Goal: Use online tool/utility: Utilize a website feature to perform a specific function

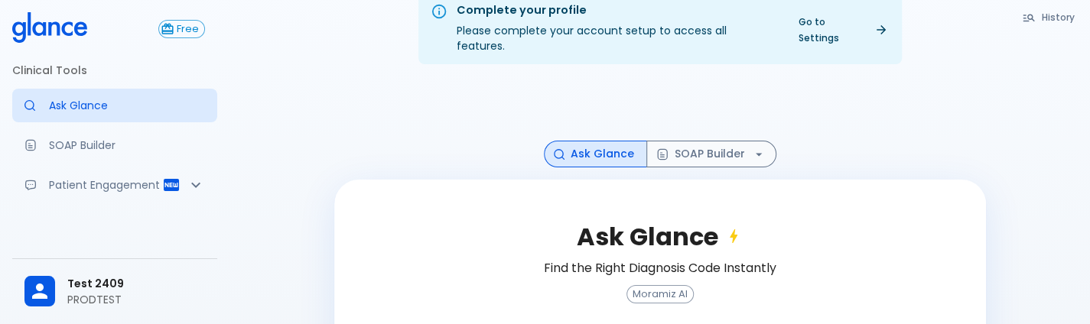
scroll to position [24, 0]
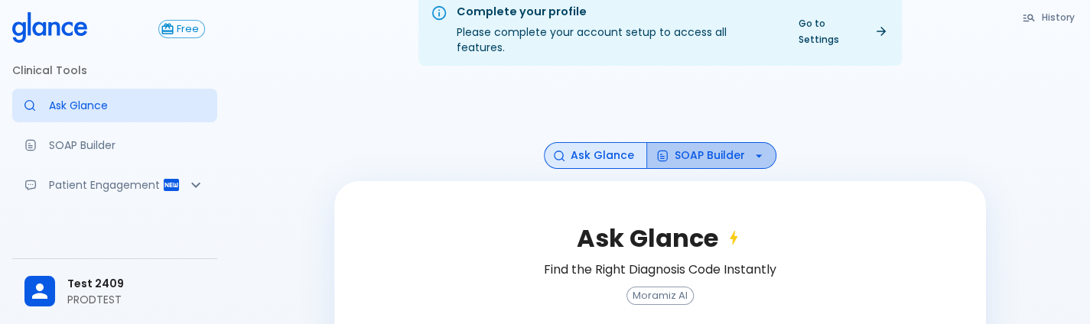
click at [704, 142] on button "SOAP Builder" at bounding box center [711, 155] width 130 height 27
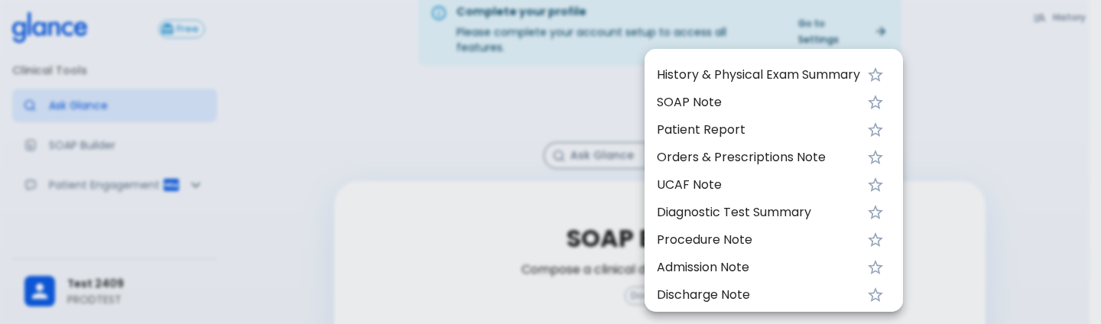
click at [729, 127] on span "Patient Report" at bounding box center [758, 130] width 203 height 18
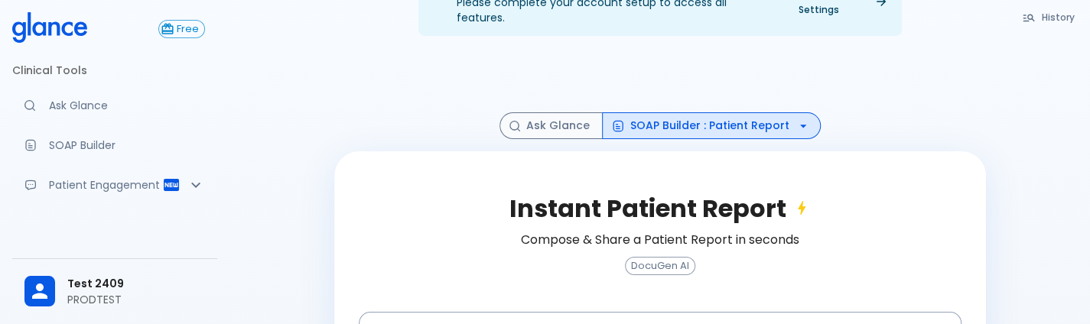
scroll to position [55, 0]
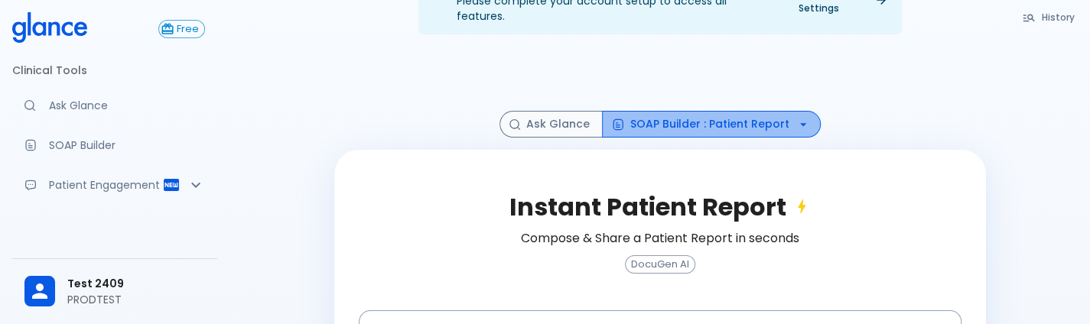
click at [788, 117] on button "SOAP Builder : Patient Report" at bounding box center [711, 124] width 219 height 27
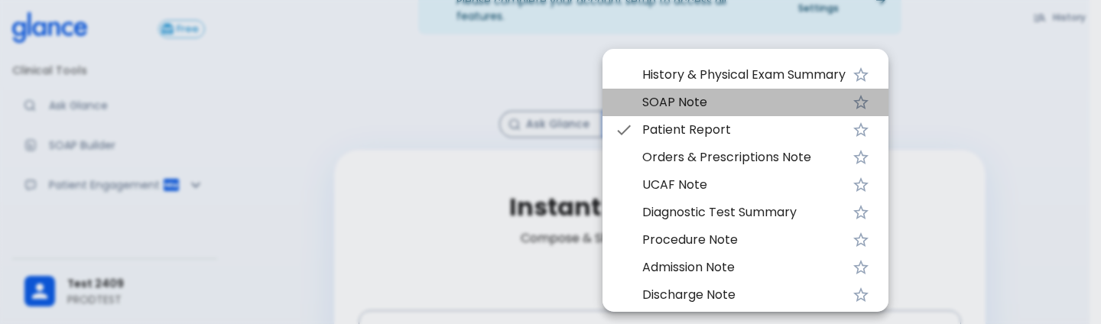
click at [711, 100] on span "SOAP Note" at bounding box center [743, 102] width 203 height 18
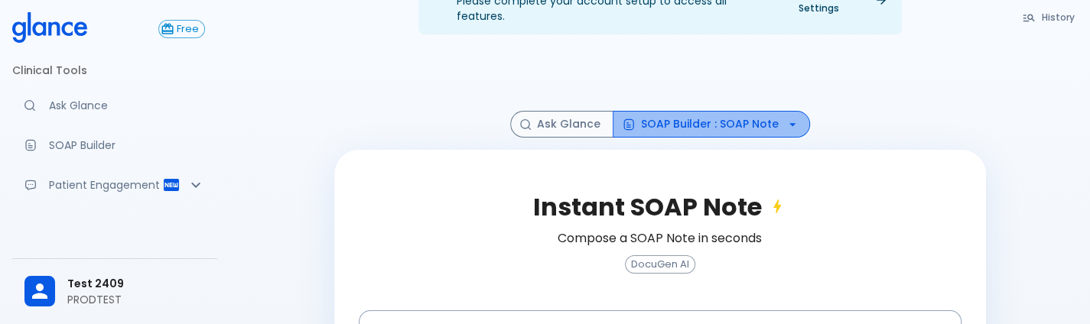
click at [762, 111] on button "SOAP Builder : SOAP Note" at bounding box center [710, 124] width 197 height 27
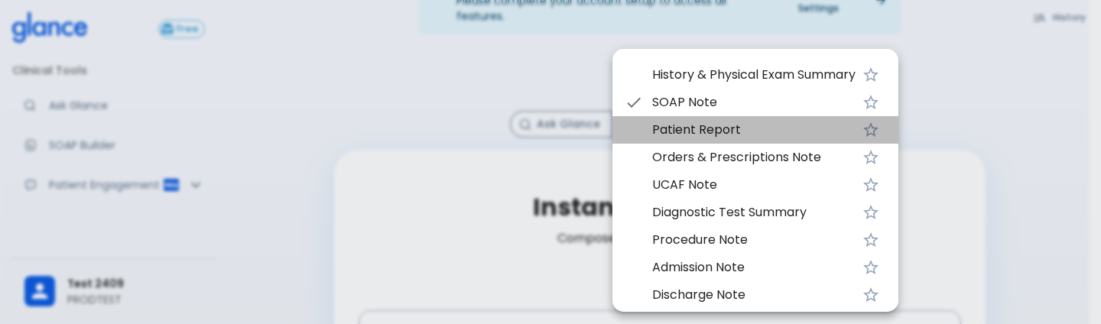
click at [780, 123] on span "Patient Report" at bounding box center [753, 130] width 203 height 18
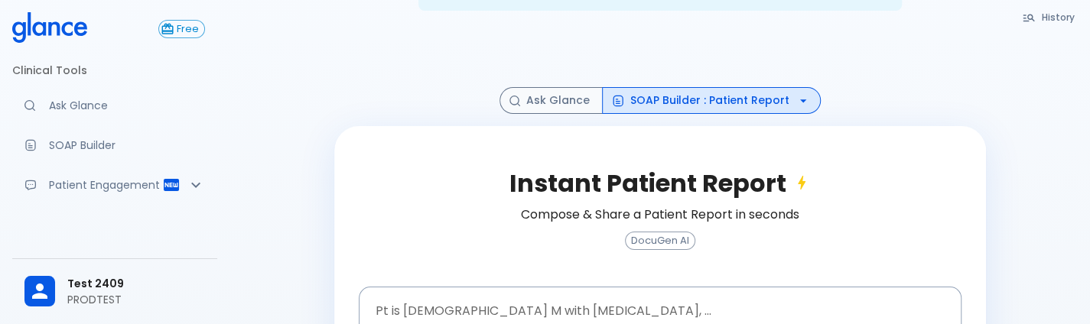
scroll to position [88, 0]
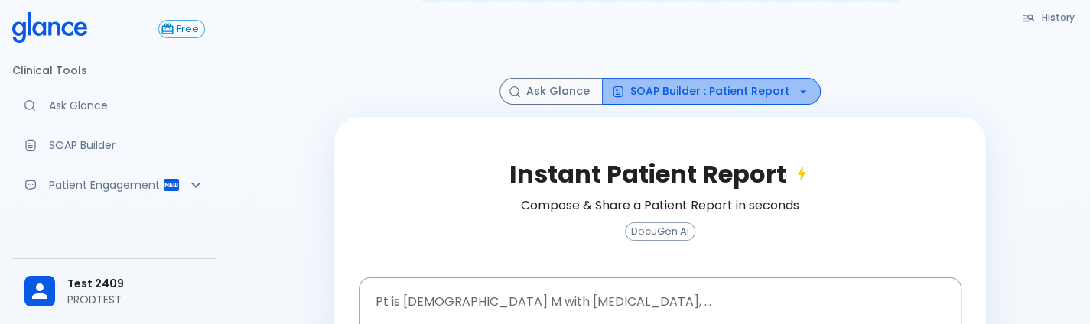
click at [778, 78] on button "SOAP Builder : Patient Report" at bounding box center [711, 91] width 219 height 27
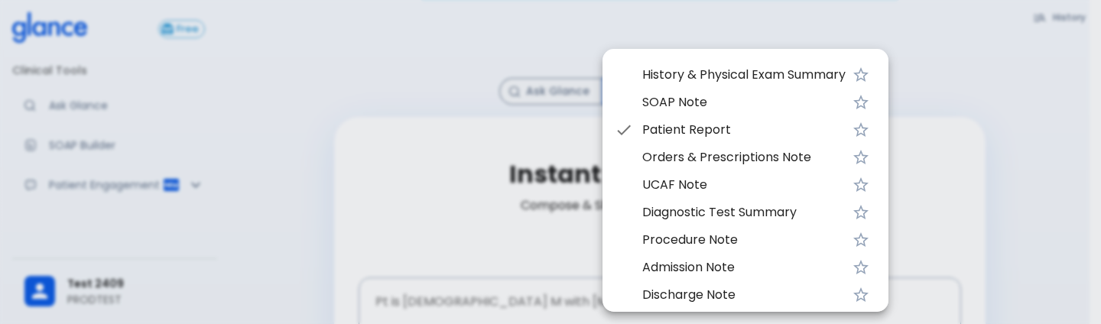
click at [691, 192] on span "UCAF Note" at bounding box center [743, 185] width 203 height 18
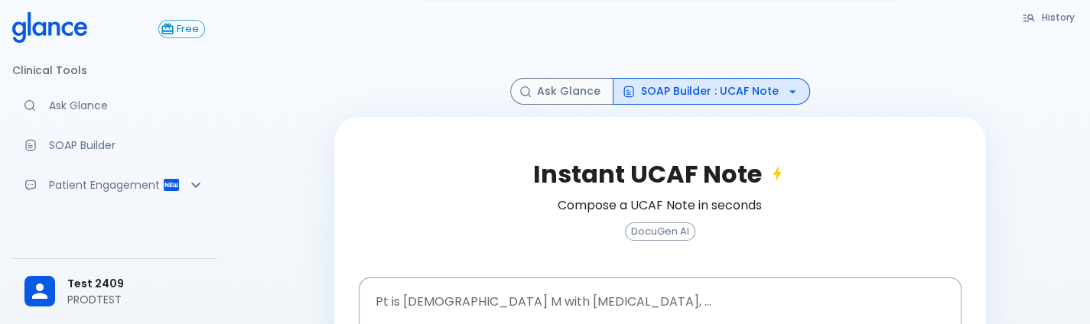
scroll to position [170, 0]
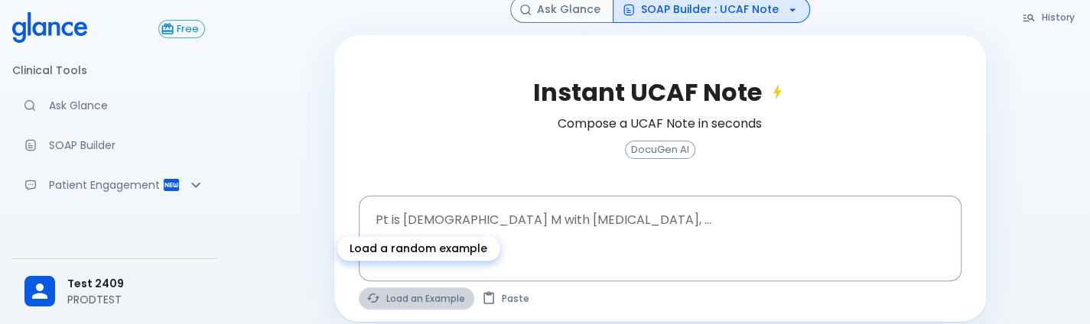
click at [454, 288] on button "Load an Example" at bounding box center [416, 299] width 115 height 22
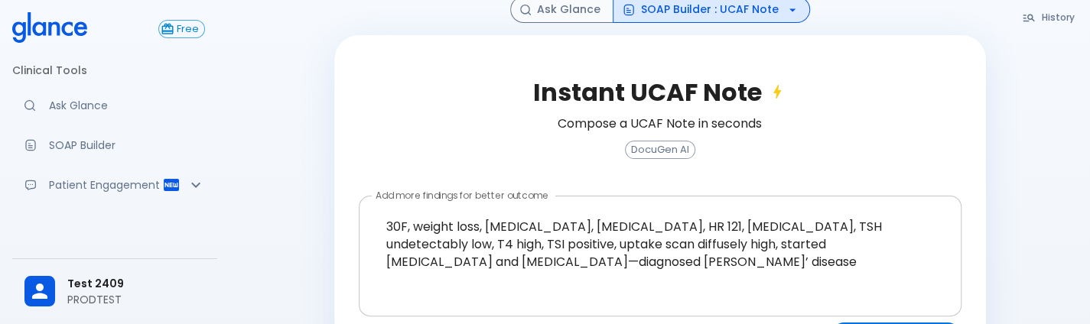
scroll to position [211, 0]
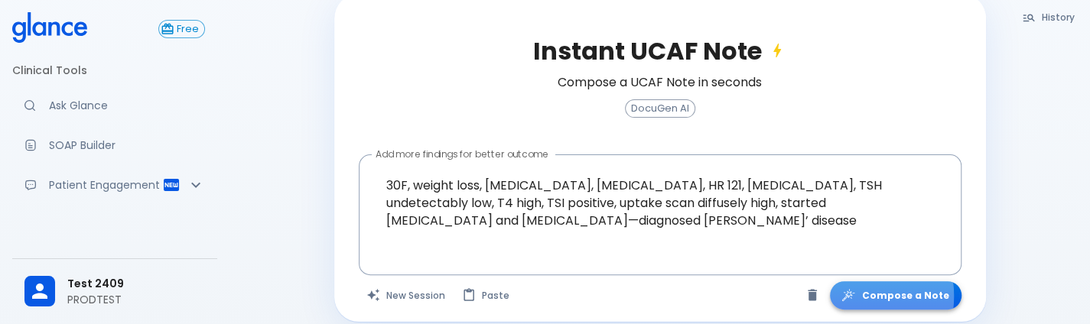
click at [850, 288] on icon "button" at bounding box center [847, 295] width 15 height 15
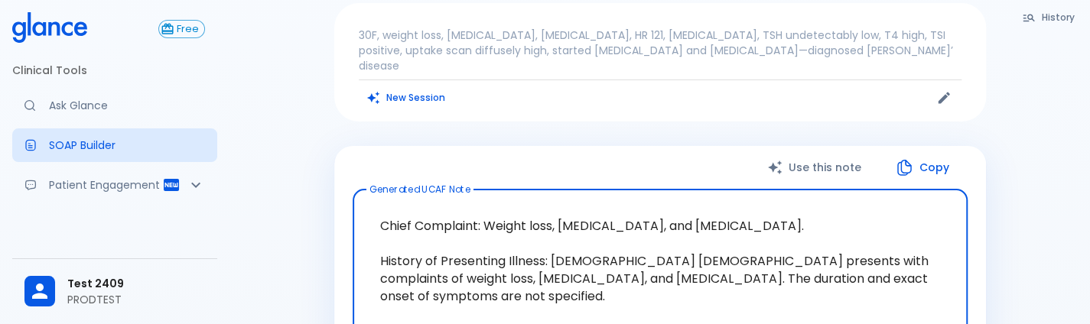
scroll to position [68, 0]
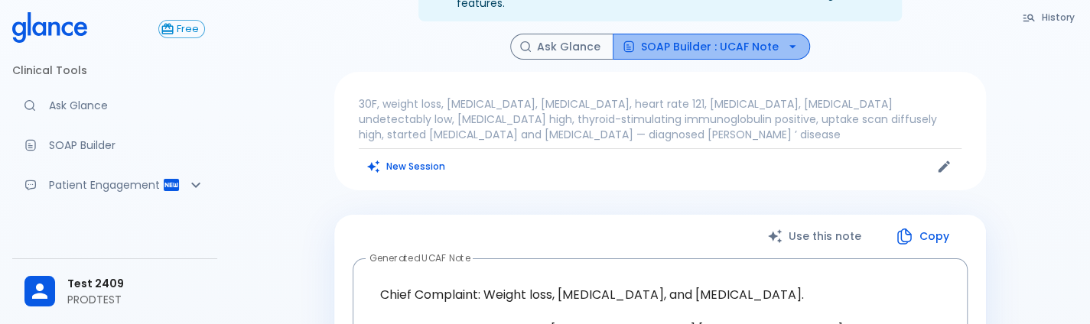
click at [775, 34] on button "SOAP Builder : UCAF Note" at bounding box center [710, 47] width 197 height 27
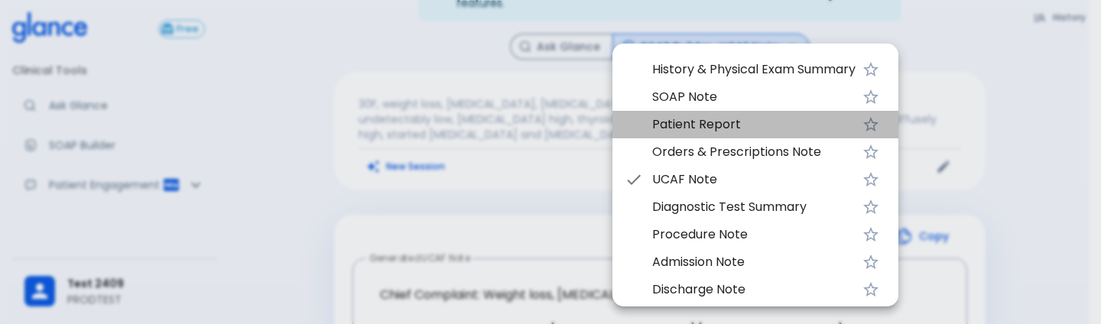
click at [671, 119] on span "Patient Report" at bounding box center [753, 124] width 203 height 18
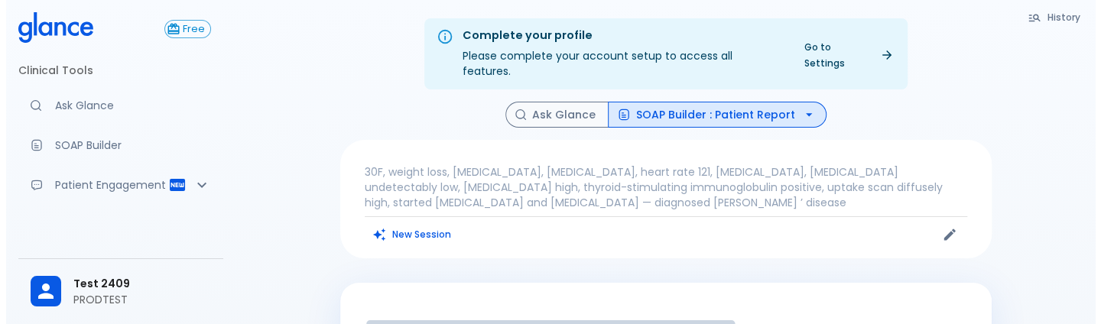
scroll to position [63, 0]
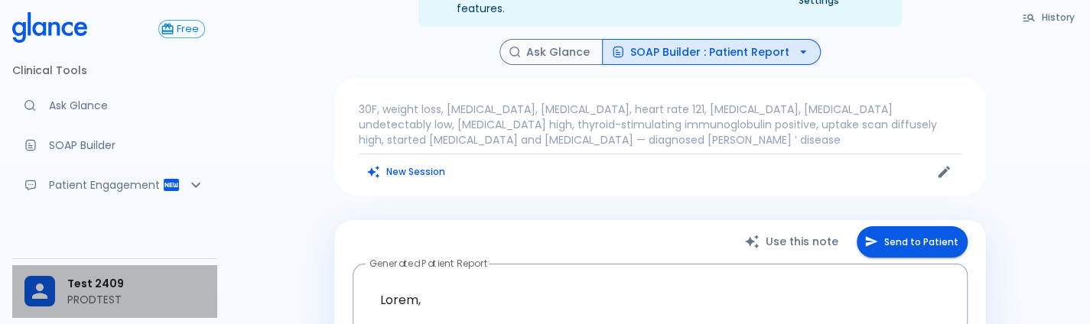
click at [97, 302] on p "PRODTEST" at bounding box center [136, 299] width 138 height 15
